Goal: Check status

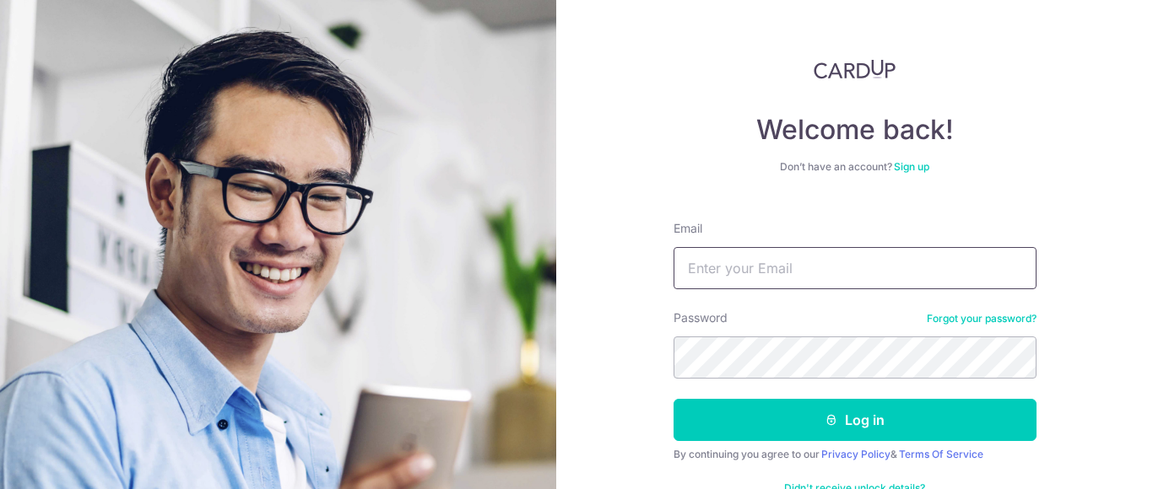
click at [771, 280] on input "Email" at bounding box center [854, 268] width 363 height 42
type input "[EMAIL_ADDRESS][DOMAIN_NAME]"
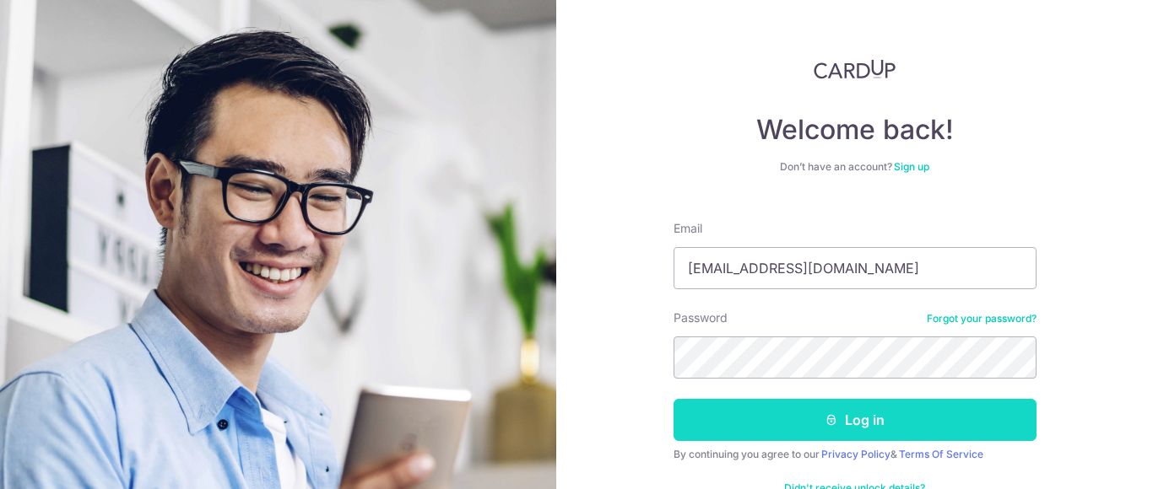
click at [751, 430] on button "Log in" at bounding box center [854, 420] width 363 height 42
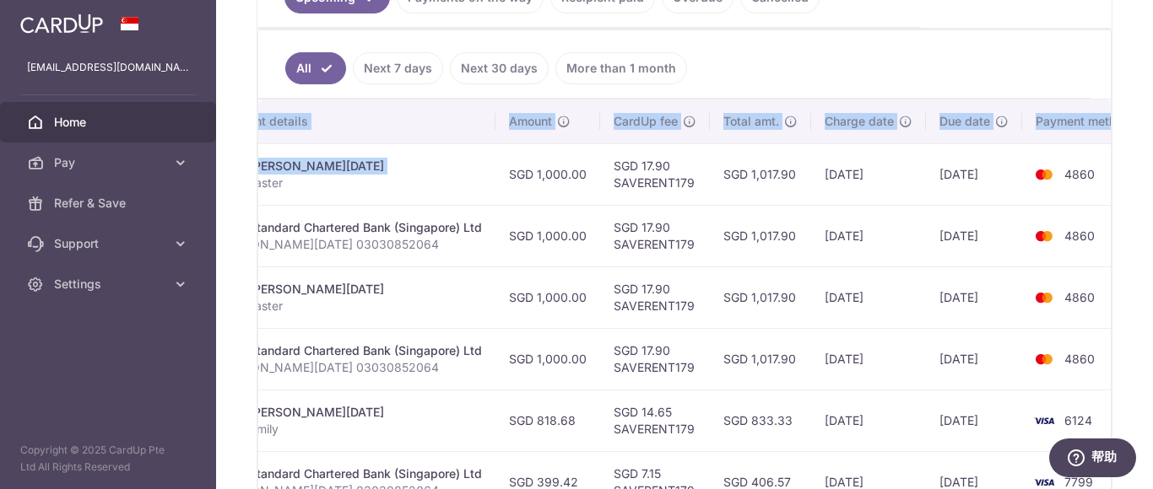
scroll to position [0, 434]
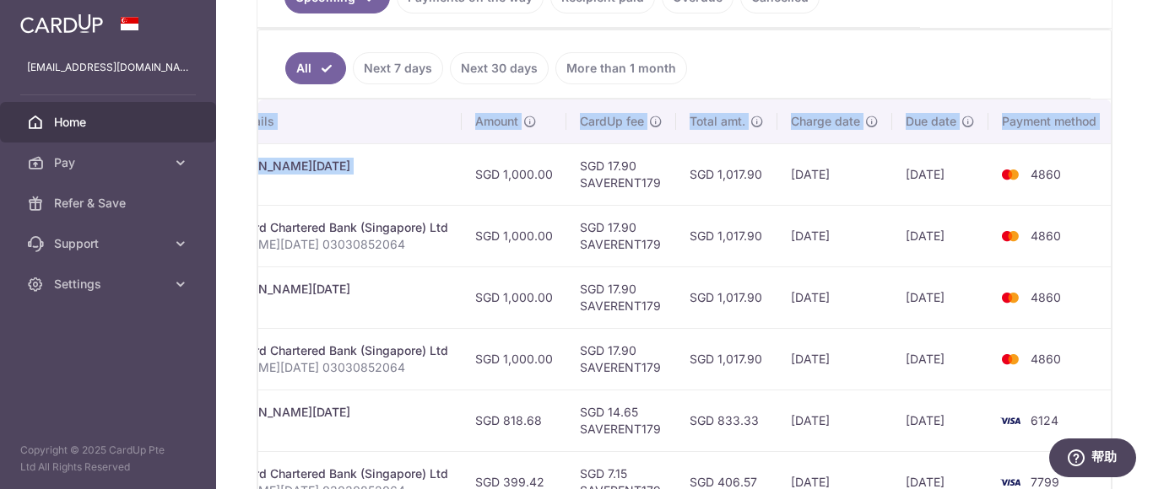
drag, startPoint x: 840, startPoint y: 175, endPoint x: 1108, endPoint y: 183, distance: 268.5
click at [1142, 175] on div "× Pause Schedule Pause all future payments in this series Pause just this one p…" at bounding box center [684, 244] width 937 height 489
click at [1105, 187] on td "4860" at bounding box center [1052, 174] width 128 height 62
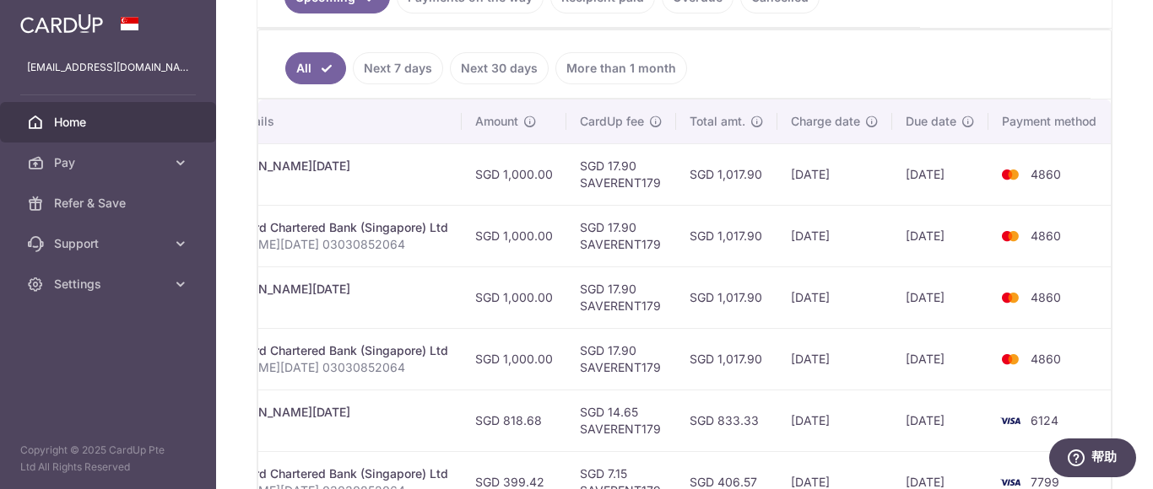
click at [791, 248] on td "[DATE]" at bounding box center [834, 236] width 115 height 62
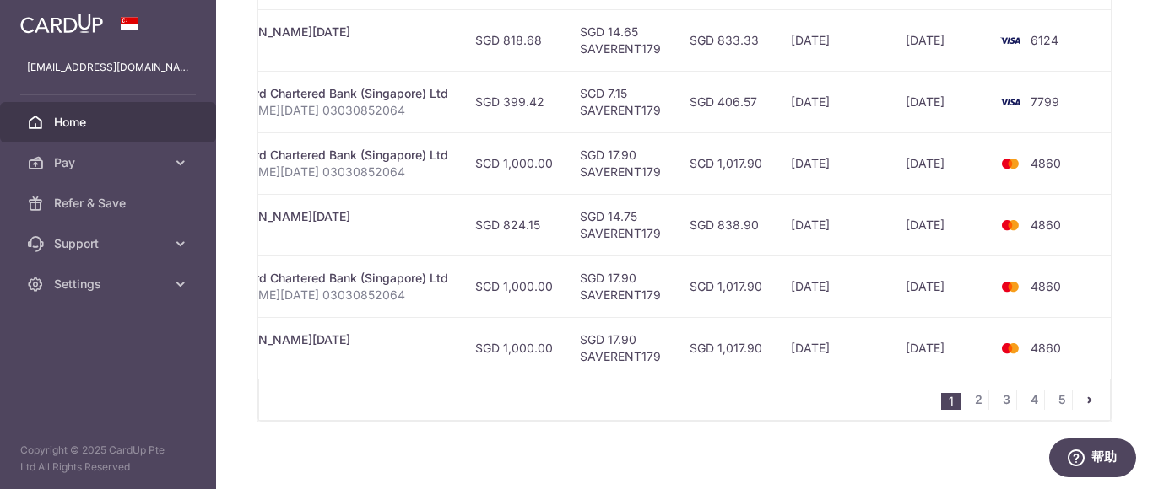
scroll to position [820, 0]
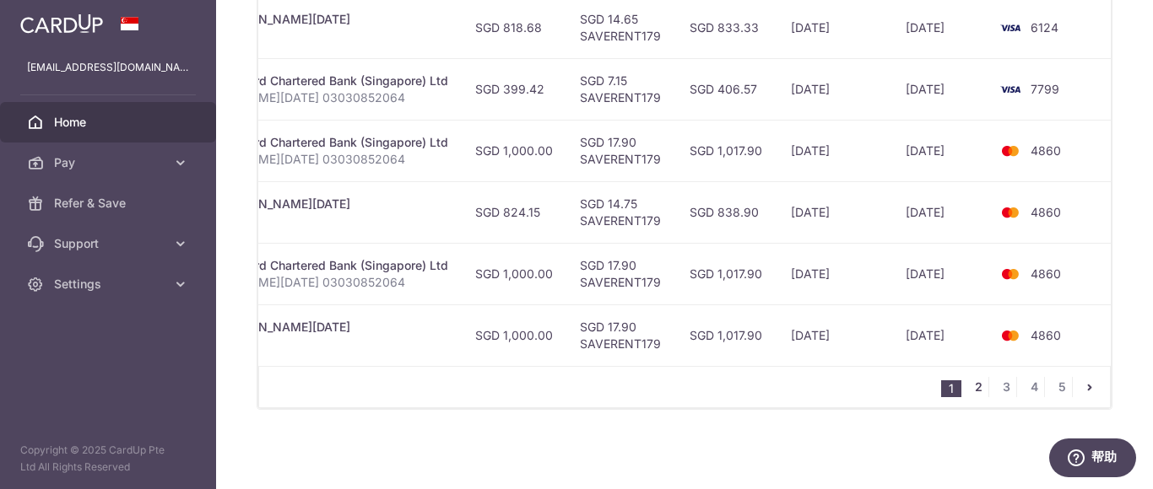
click at [971, 382] on link "2" at bounding box center [978, 387] width 20 height 20
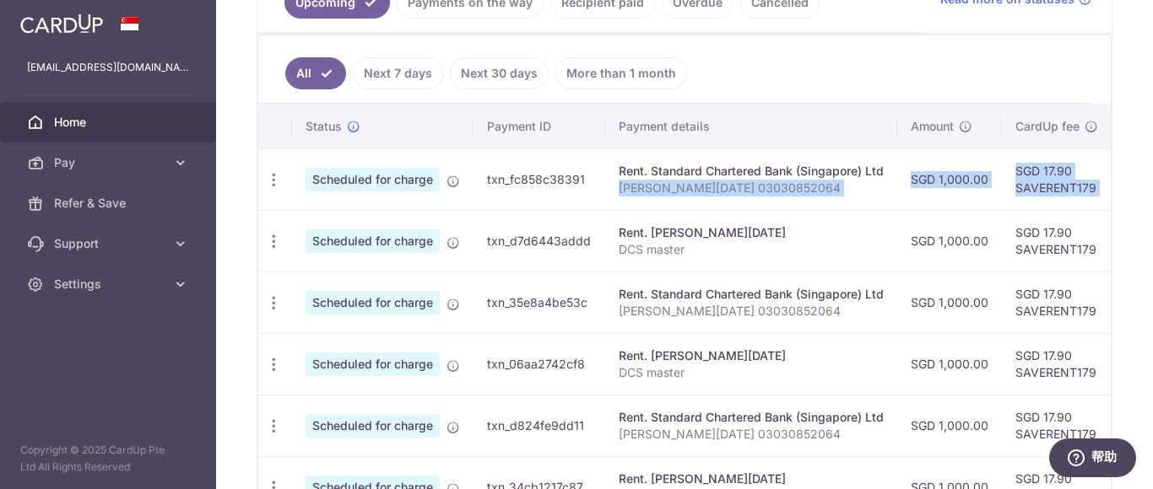
scroll to position [0, 435]
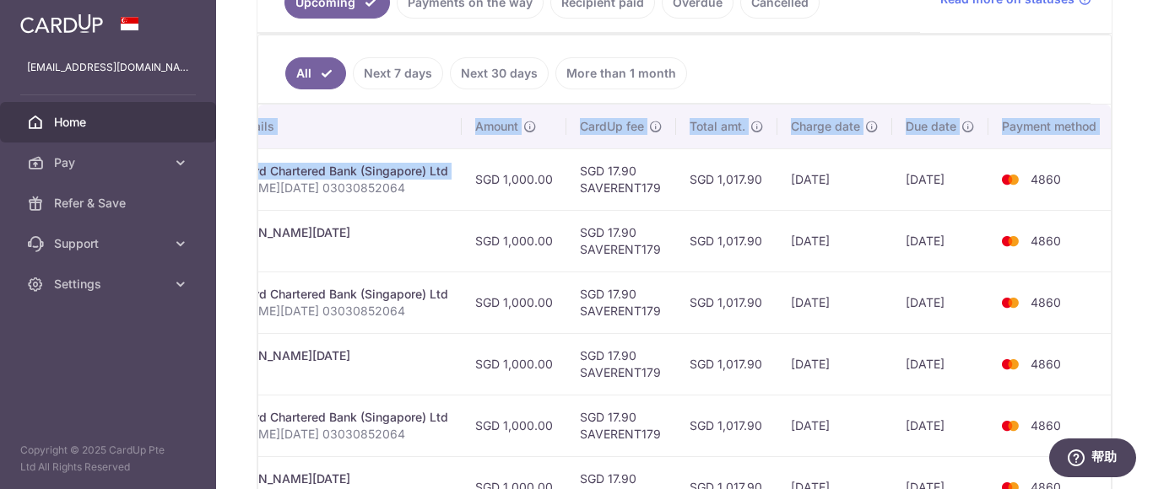
drag, startPoint x: 876, startPoint y: 204, endPoint x: 1152, endPoint y: 214, distance: 276.1
click at [1152, 214] on div "× Pause Schedule Pause all future payments in this series Pause just this one p…" at bounding box center [684, 244] width 937 height 489
click at [1099, 234] on td "4860" at bounding box center [1052, 241] width 128 height 62
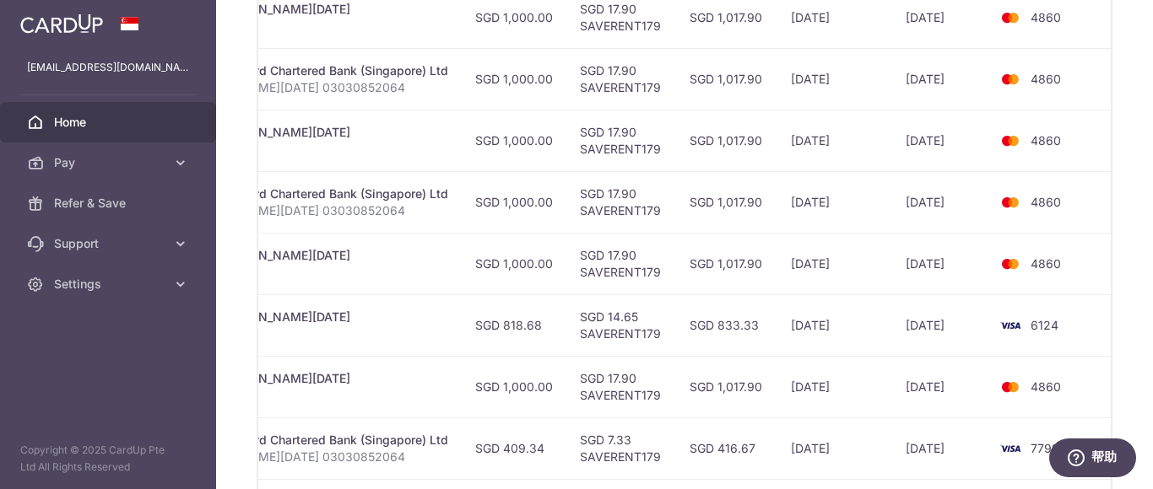
scroll to position [670, 0]
